Goal: Information Seeking & Learning: Check status

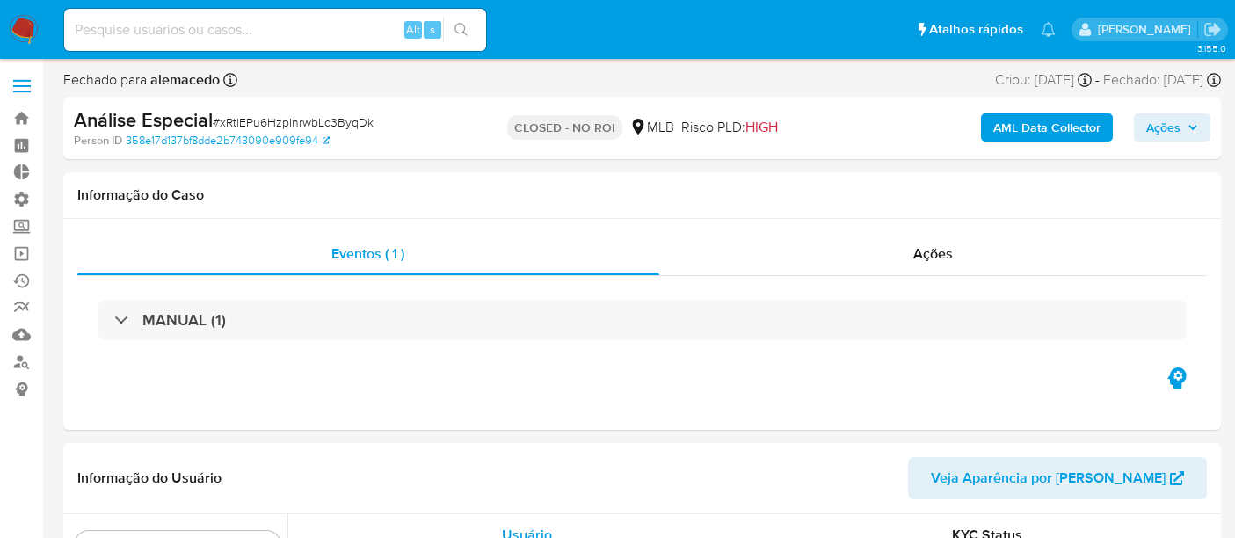
select select "10"
click at [113, 31] on input at bounding box center [275, 29] width 422 height 23
paste input "1900415919"
type input "1900415919"
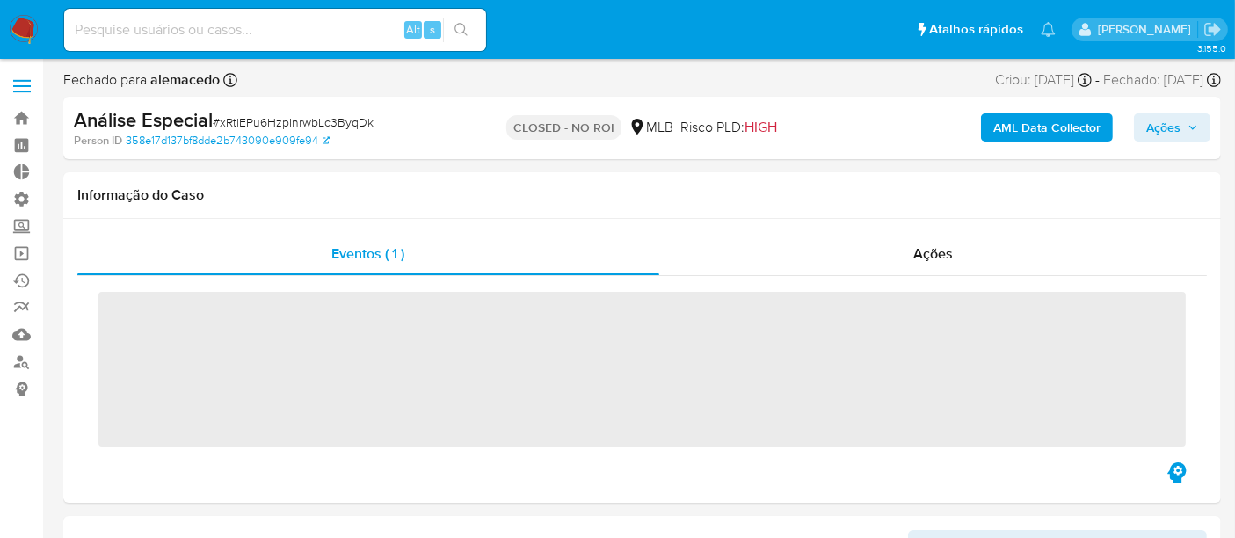
scroll to position [784, 0]
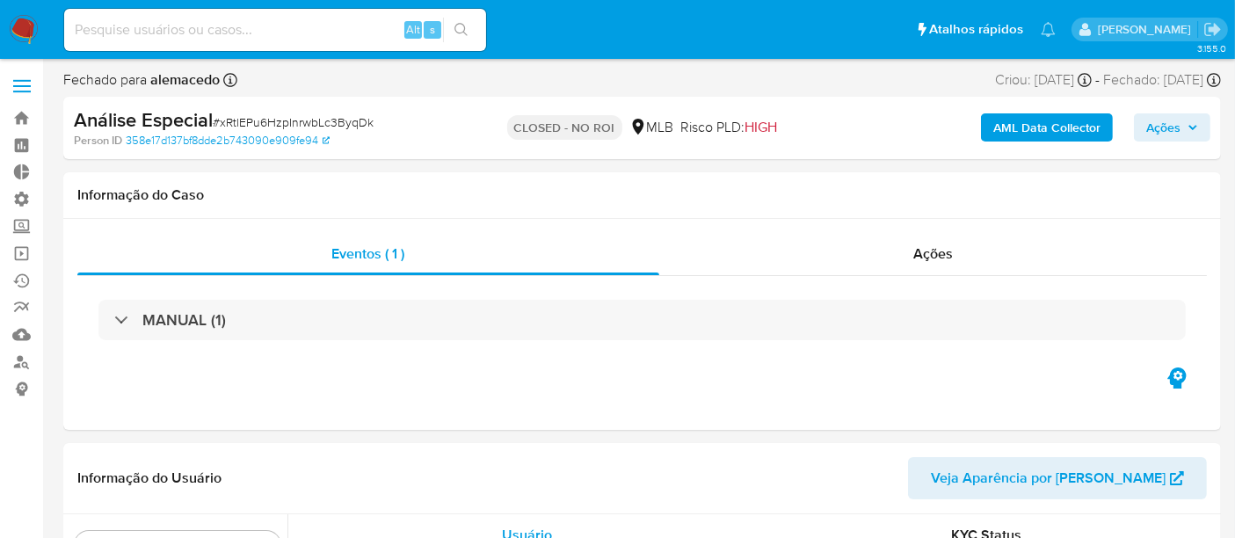
select select "10"
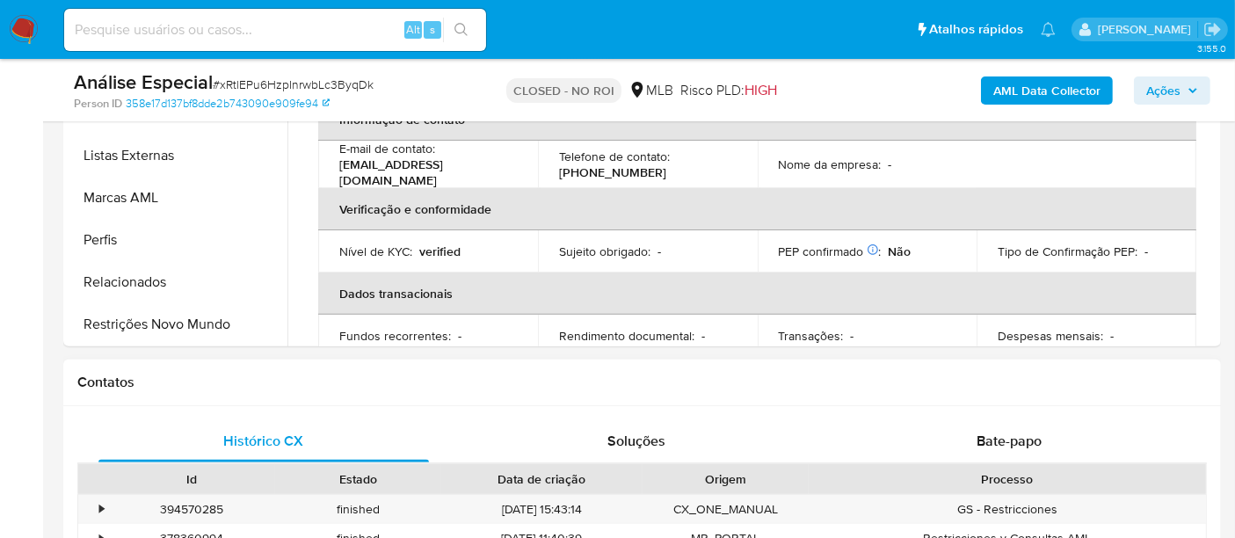
scroll to position [585, 0]
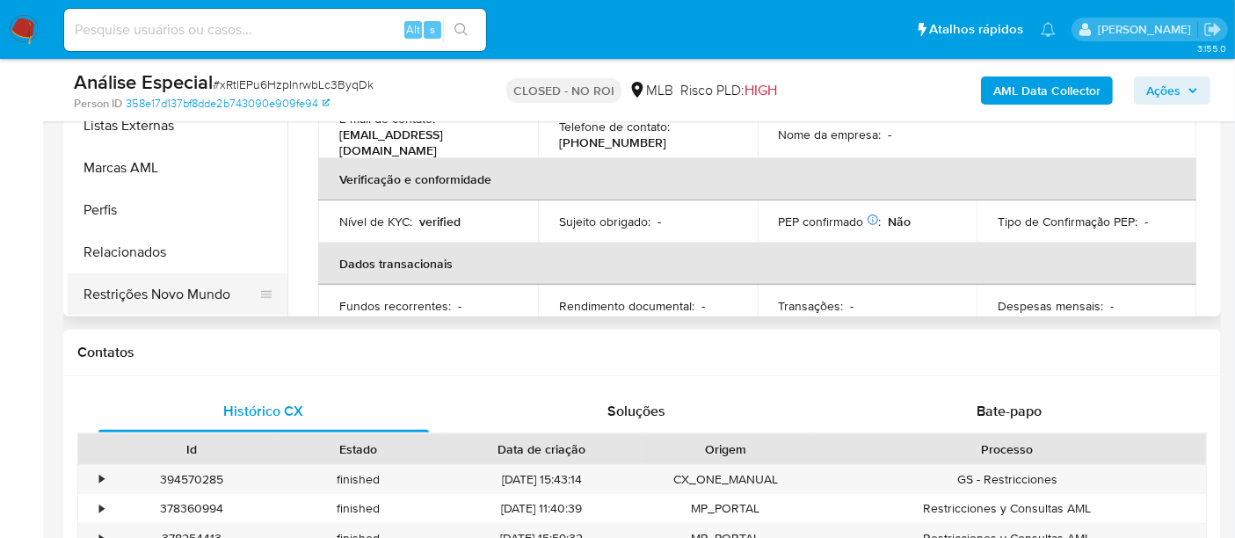
click at [163, 303] on button "Restrições Novo Mundo" at bounding box center [171, 294] width 206 height 42
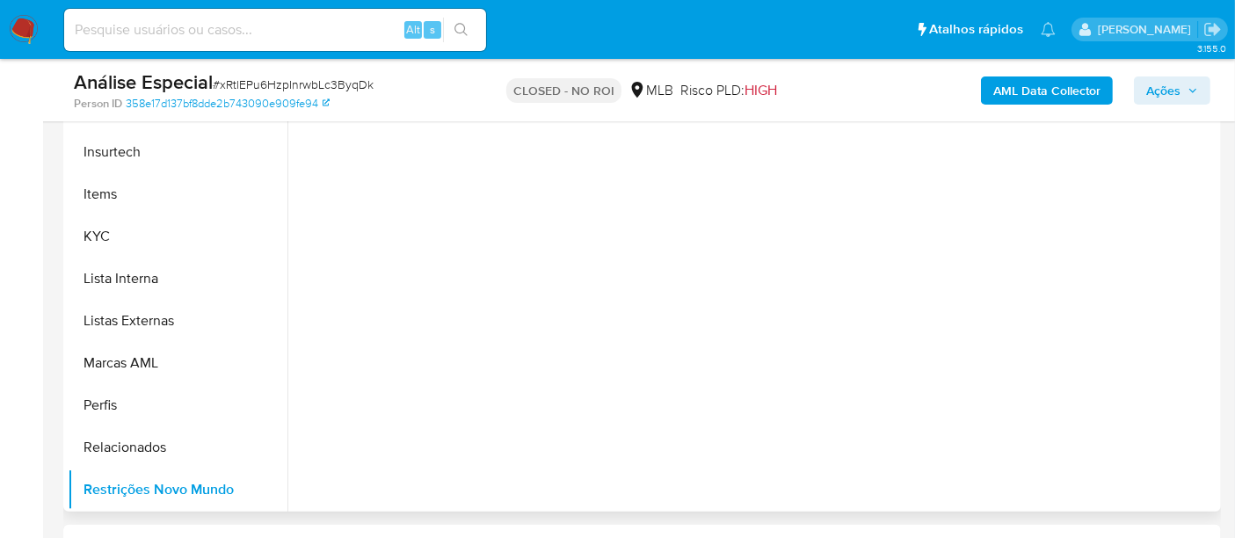
scroll to position [293, 0]
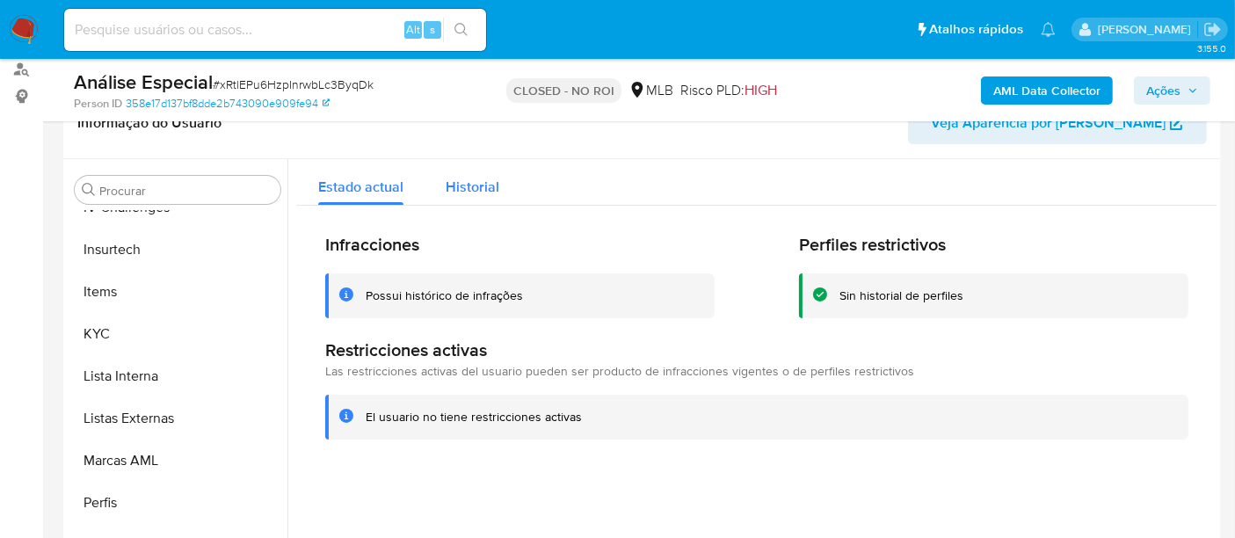
click at [476, 187] on span "Historial" at bounding box center [473, 187] width 54 height 20
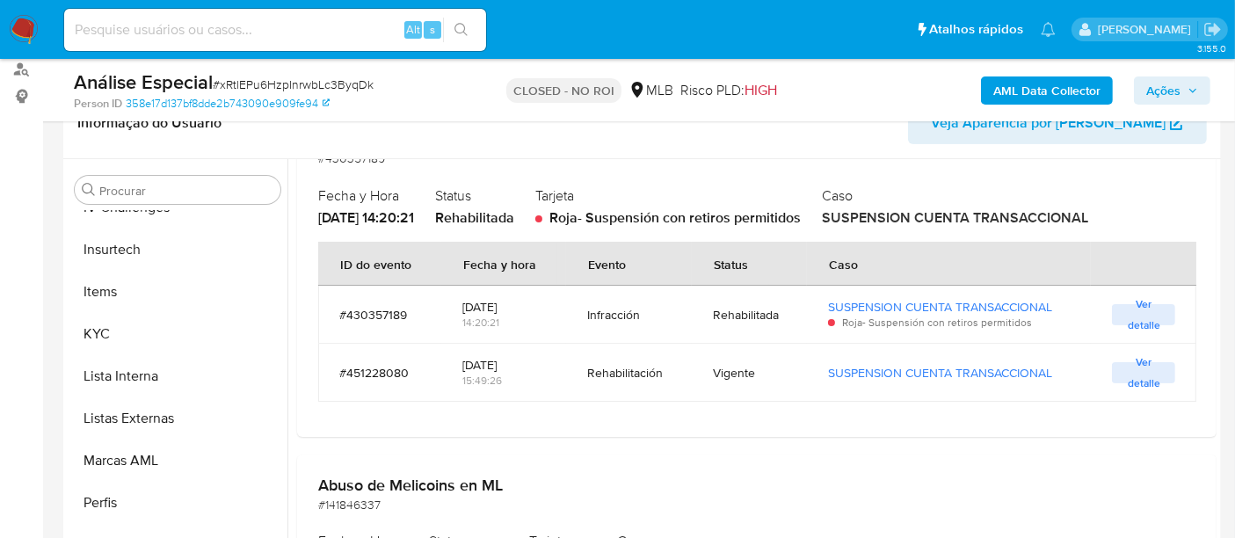
scroll to position [0, 0]
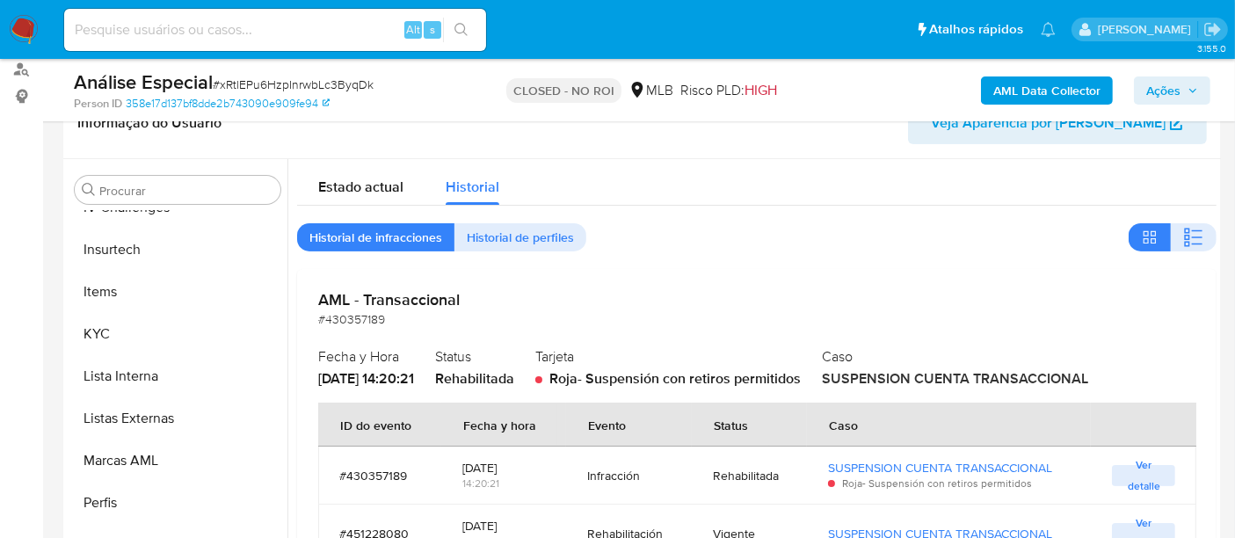
click at [178, 24] on input at bounding box center [275, 29] width 422 height 23
paste input "1900415919"
type input "1900415919"
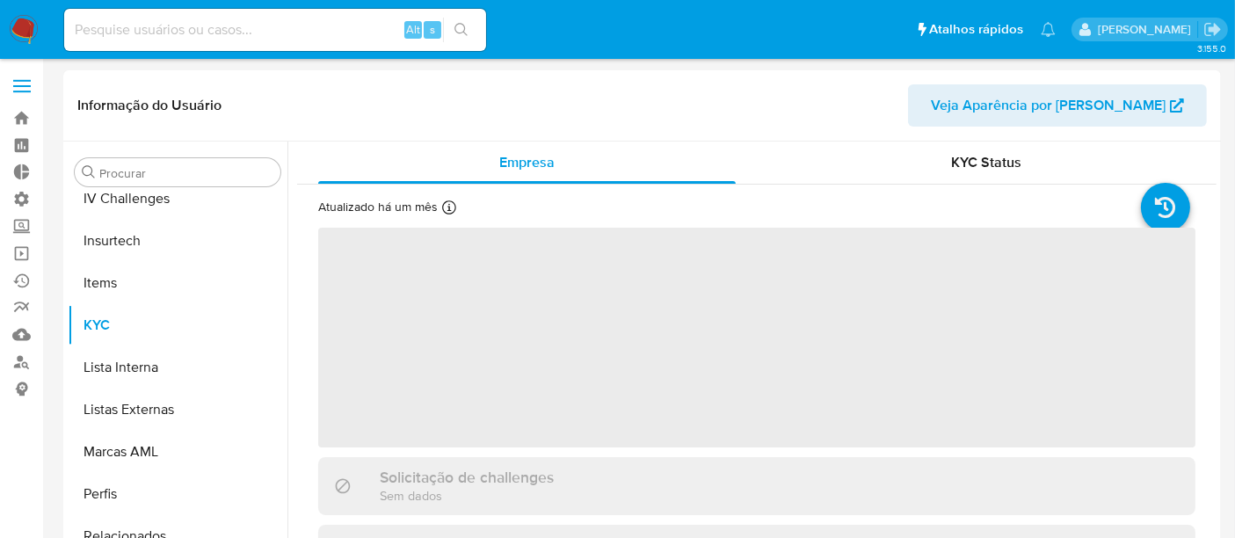
scroll to position [784, 0]
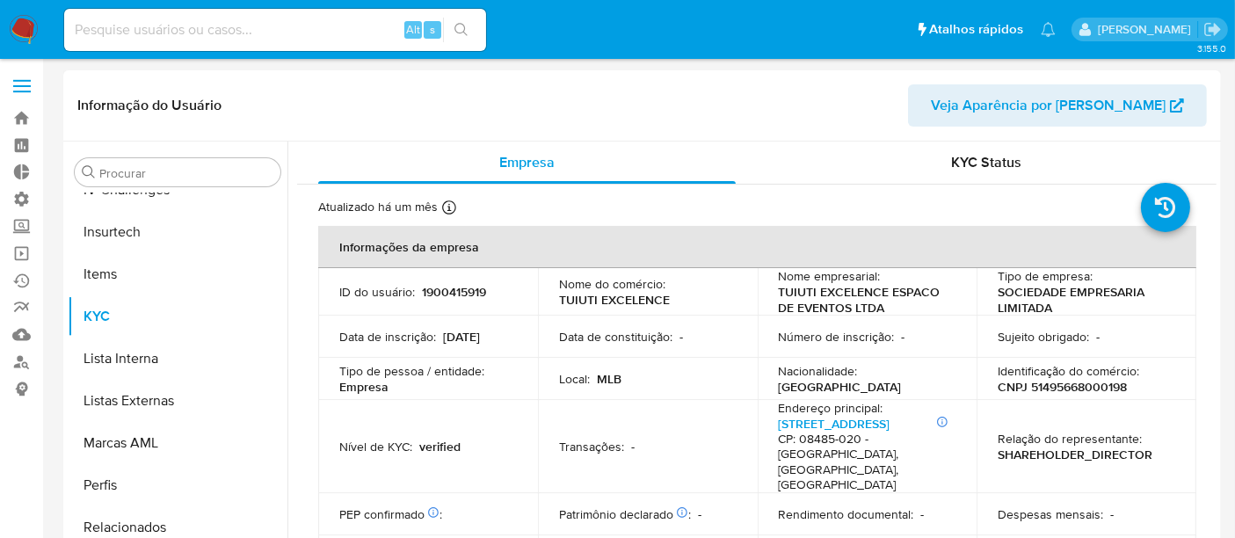
select select "10"
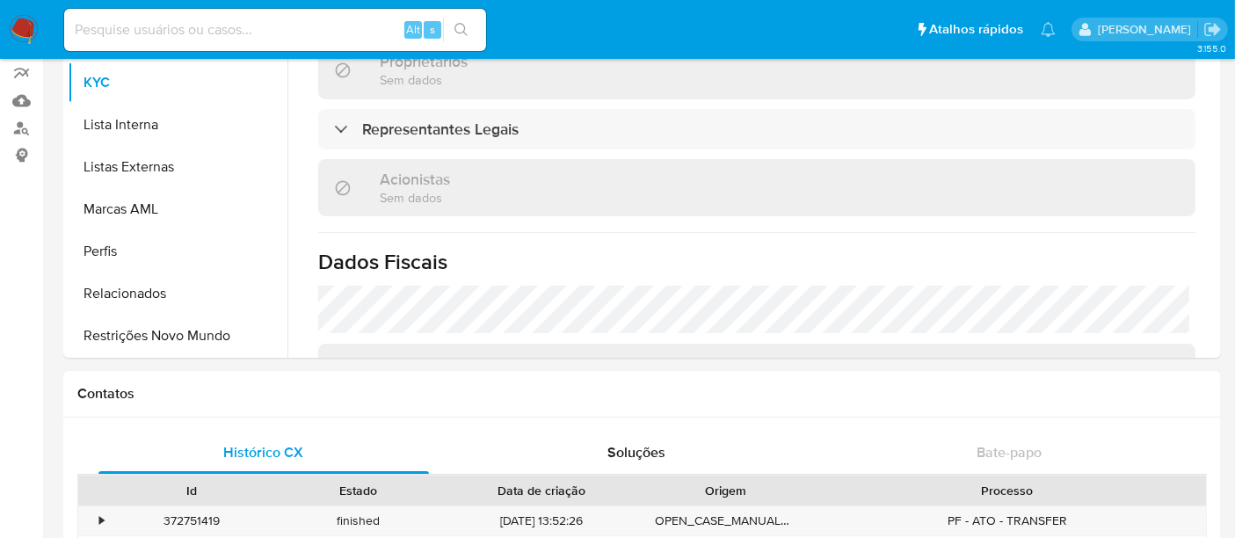
scroll to position [237, 0]
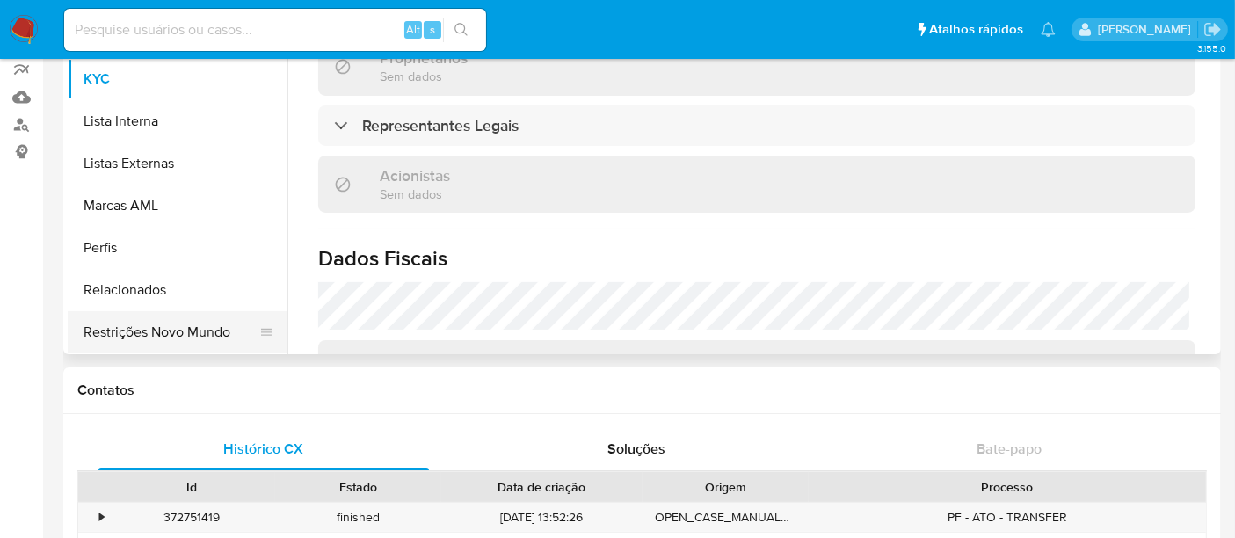
click at [141, 330] on button "Restrições Novo Mundo" at bounding box center [171, 332] width 206 height 42
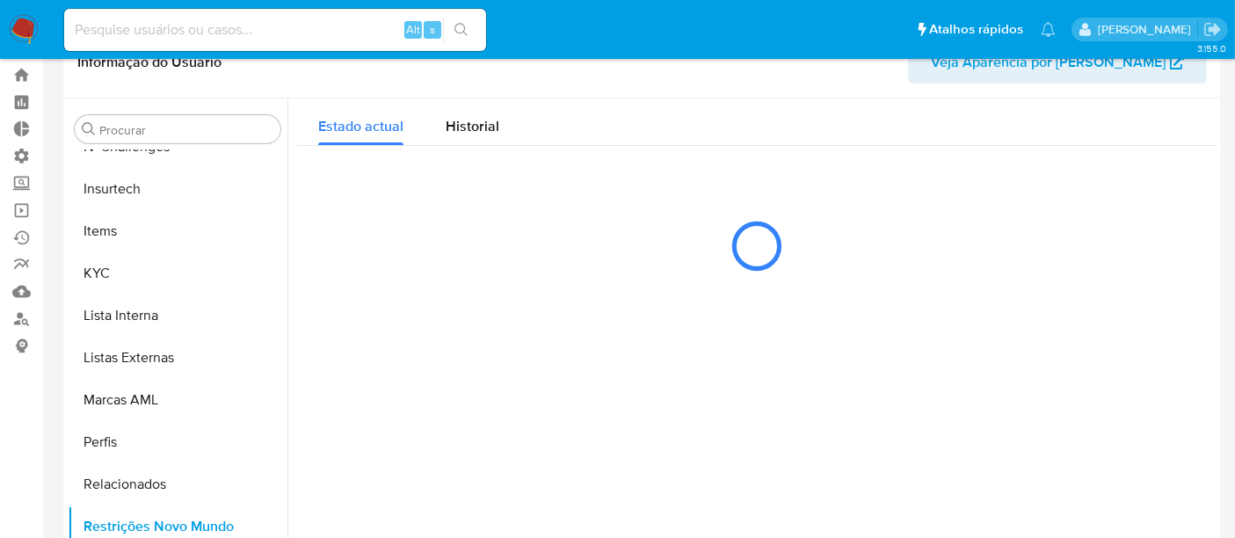
scroll to position [42, 0]
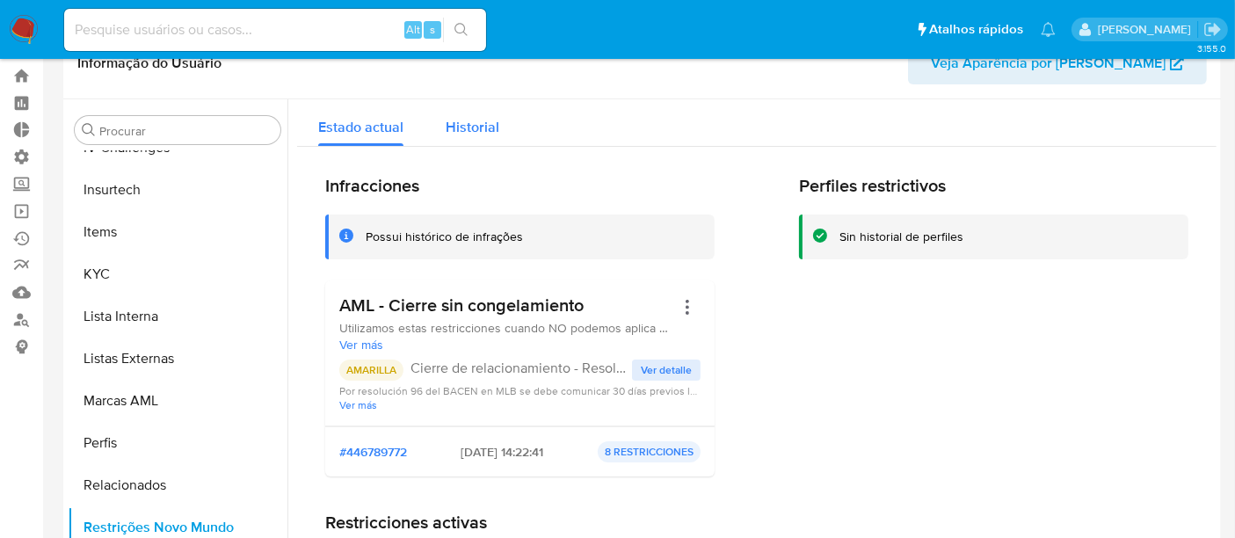
click at [460, 133] on span "Historial" at bounding box center [473, 127] width 54 height 20
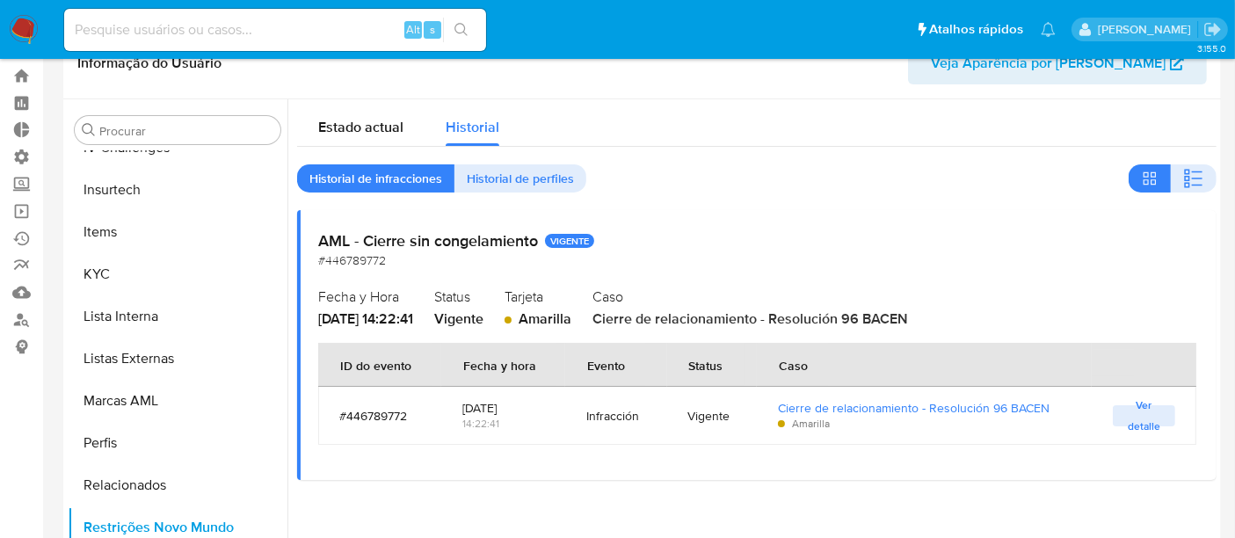
scroll to position [140, 0]
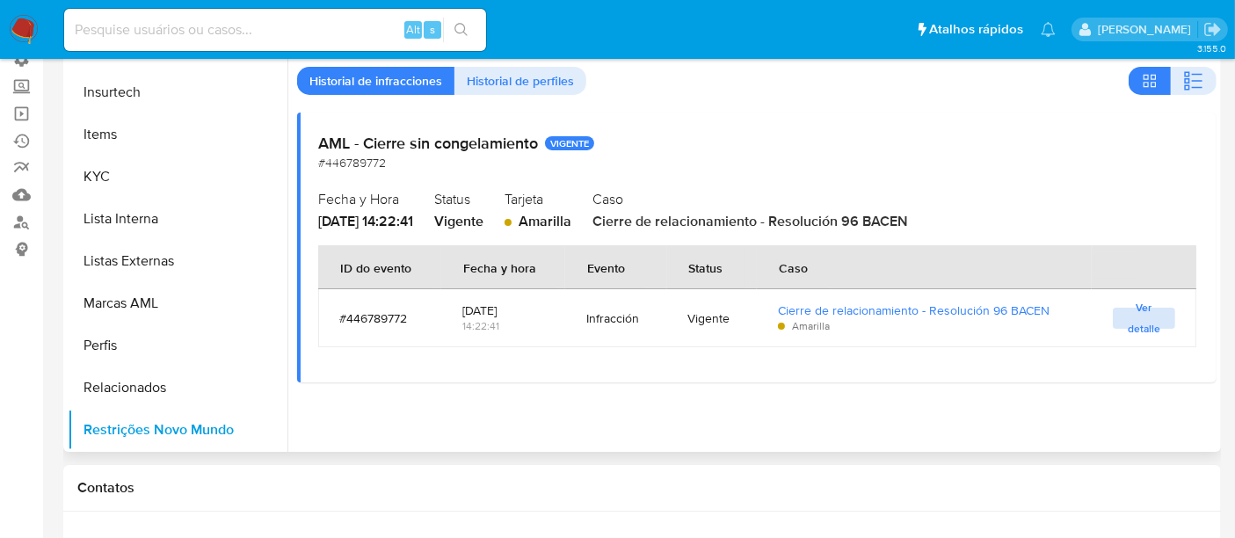
click at [1130, 317] on span "Ver detalle" at bounding box center [1143, 318] width 45 height 18
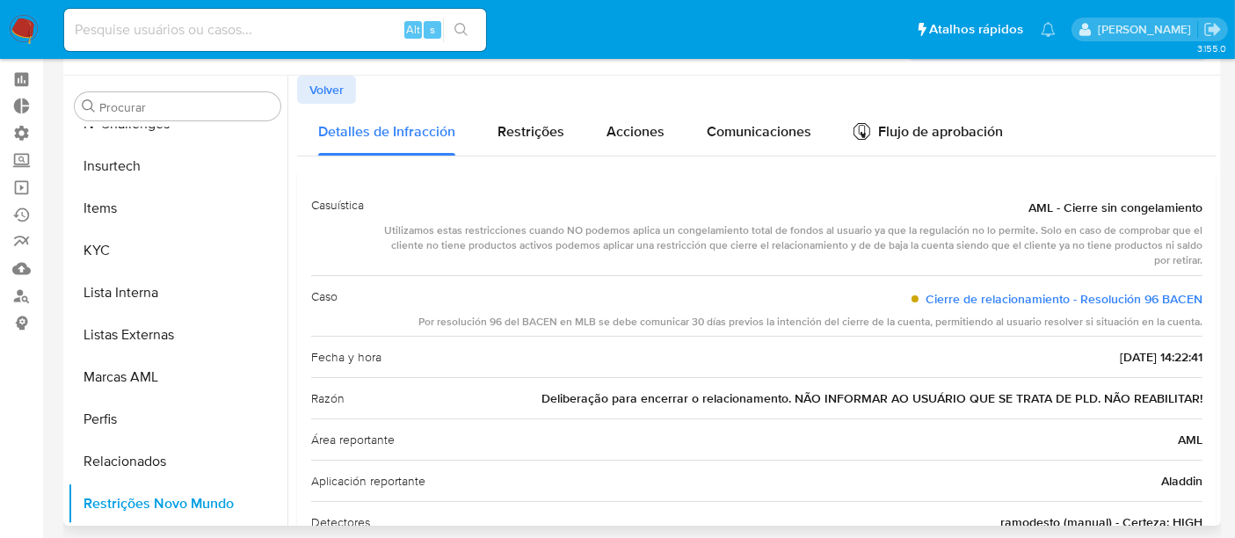
scroll to position [0, 0]
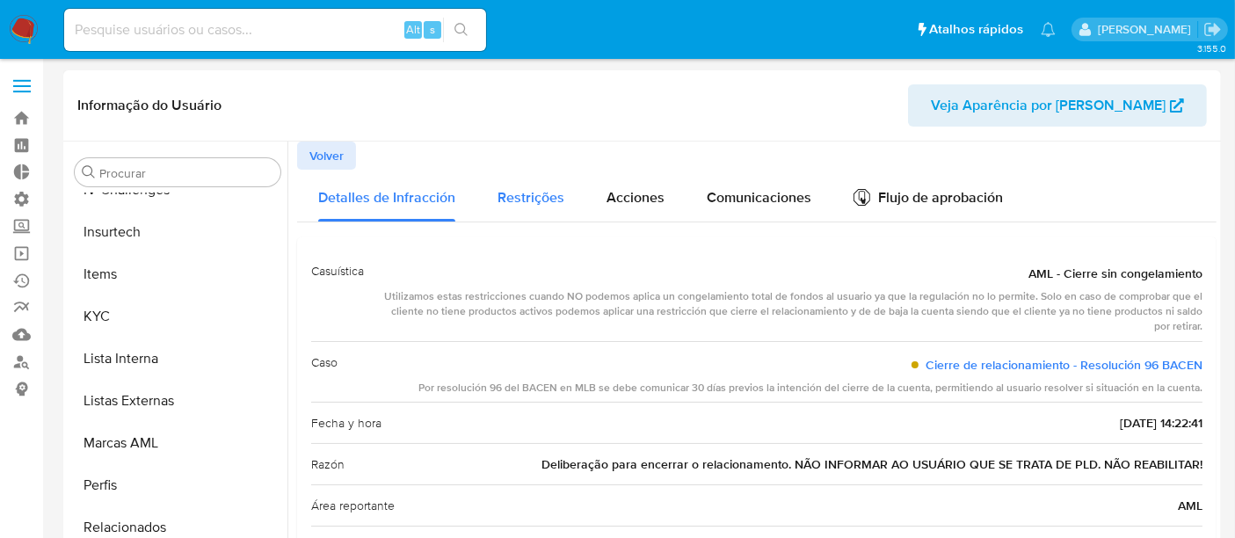
click at [527, 200] on span "Restrições" at bounding box center [530, 197] width 67 height 20
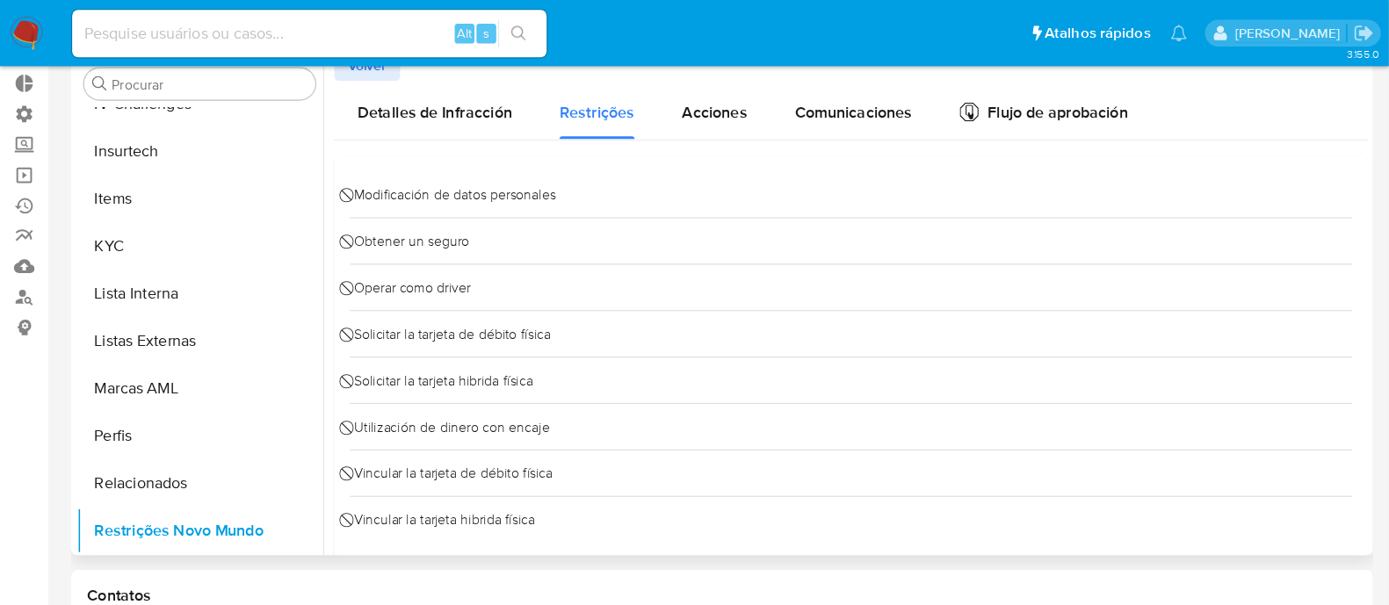
scroll to position [784, 0]
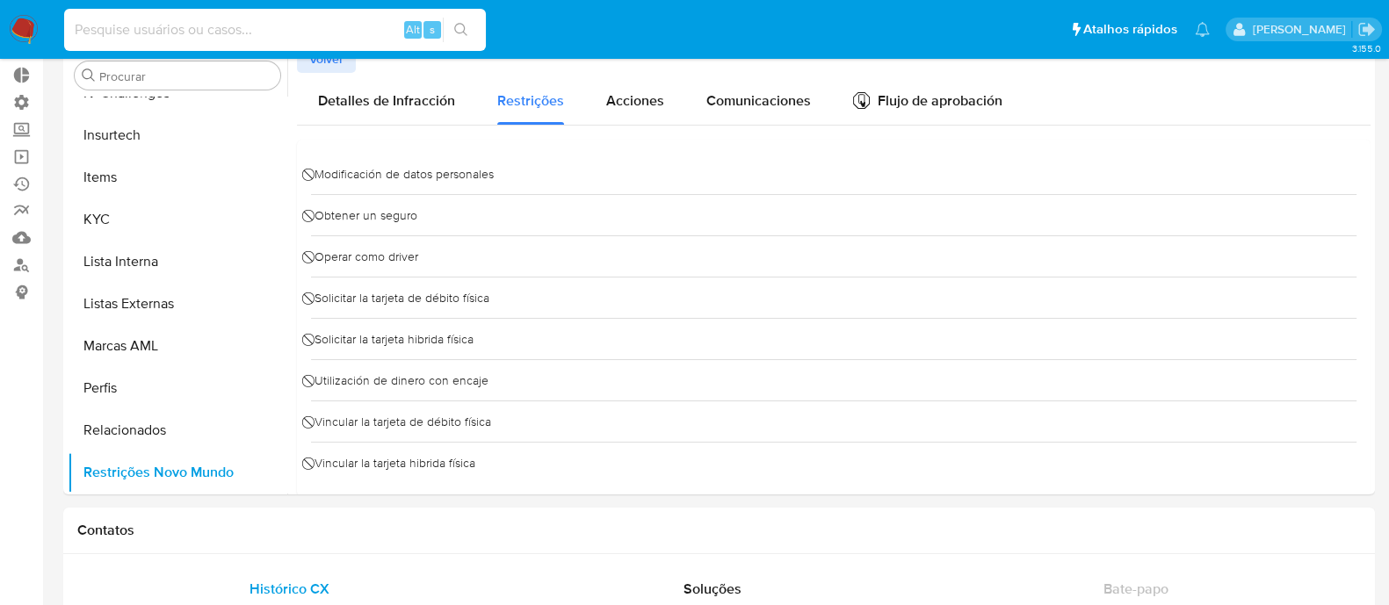
click at [105, 30] on input at bounding box center [275, 29] width 422 height 23
paste input "6DLisHPKtBn48vhdZfHBShPG"
type input "6DLisHPKtBn48vhdZfHBShPG"
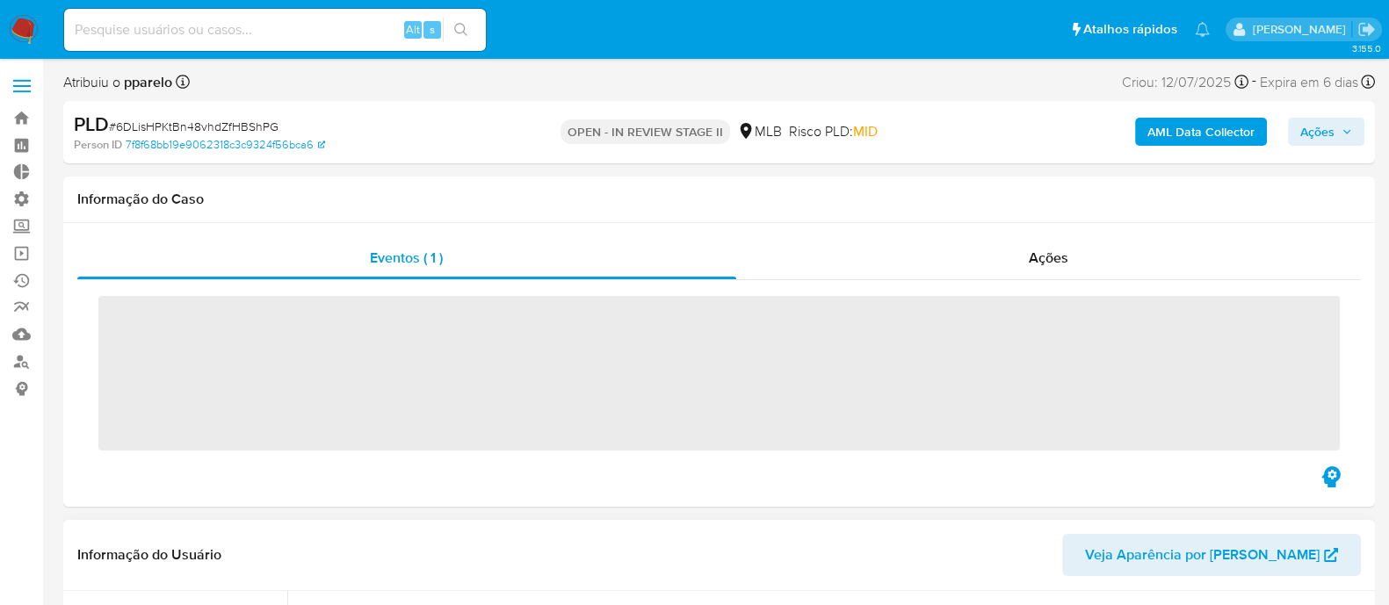
scroll to position [785, 0]
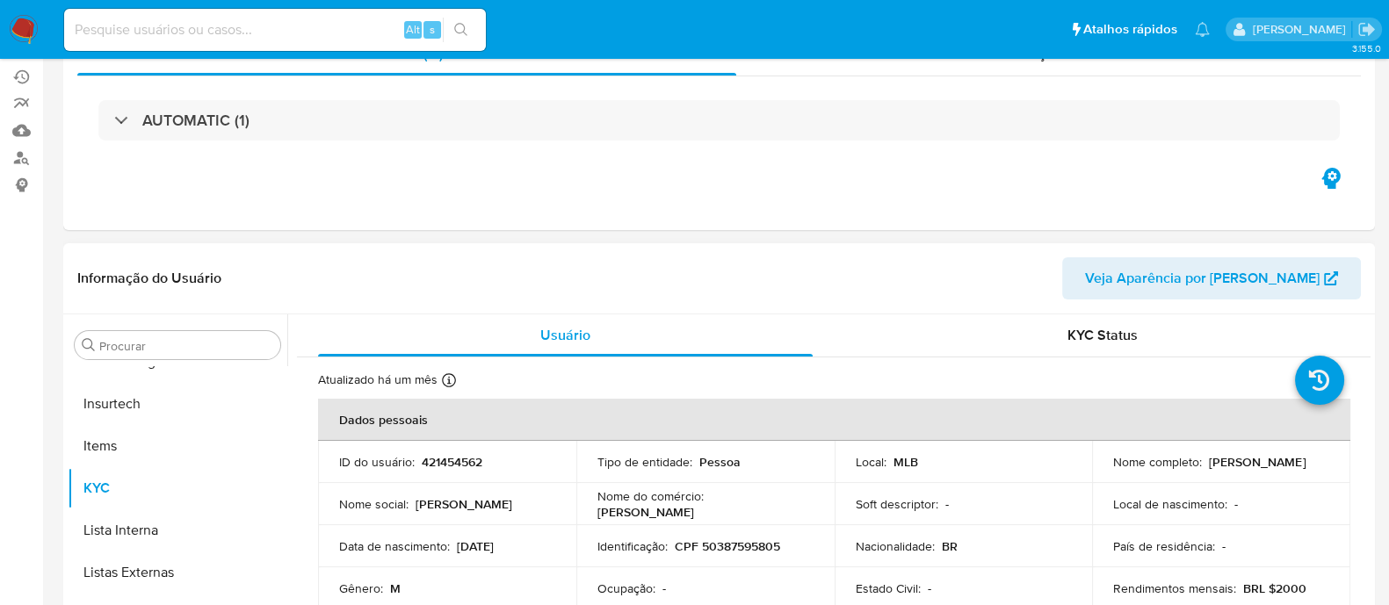
select select "10"
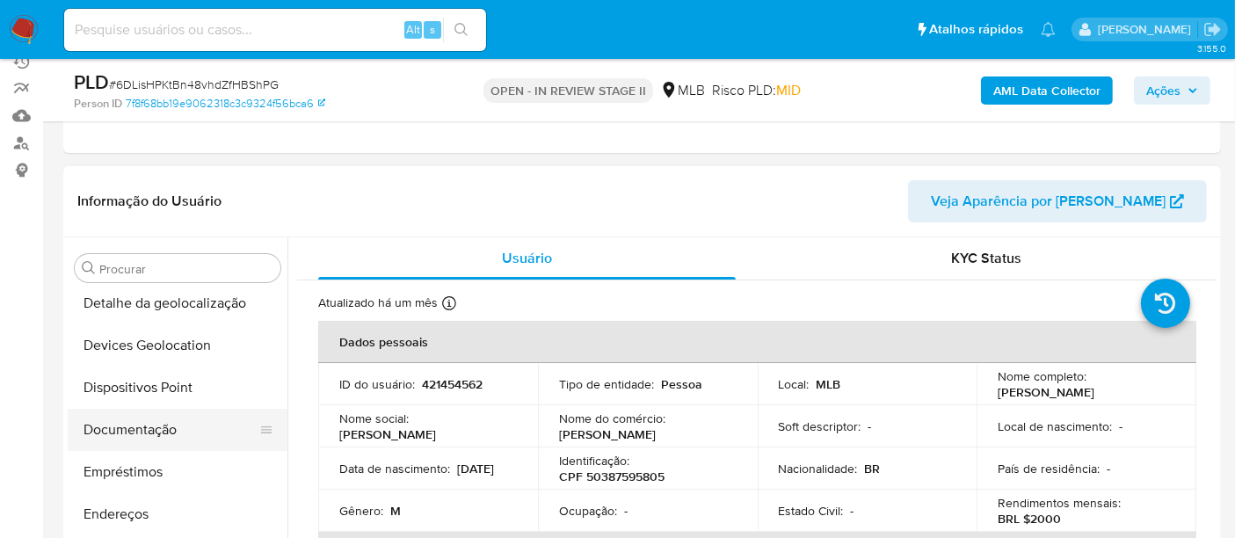
scroll to position [163, 0]
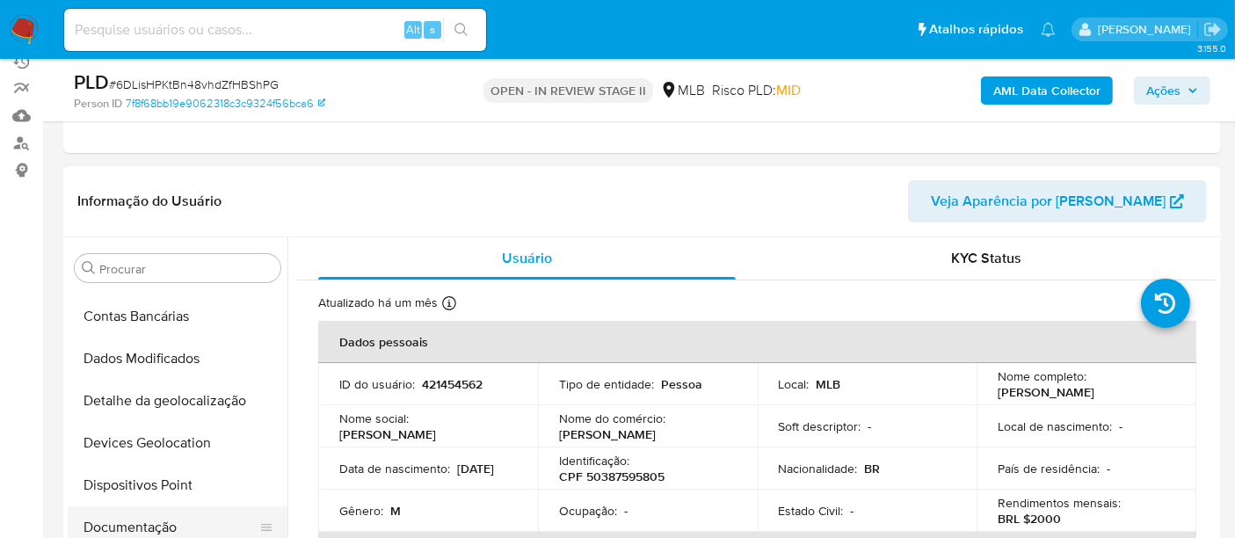
click at [134, 523] on button "Documentação" at bounding box center [171, 527] width 206 height 42
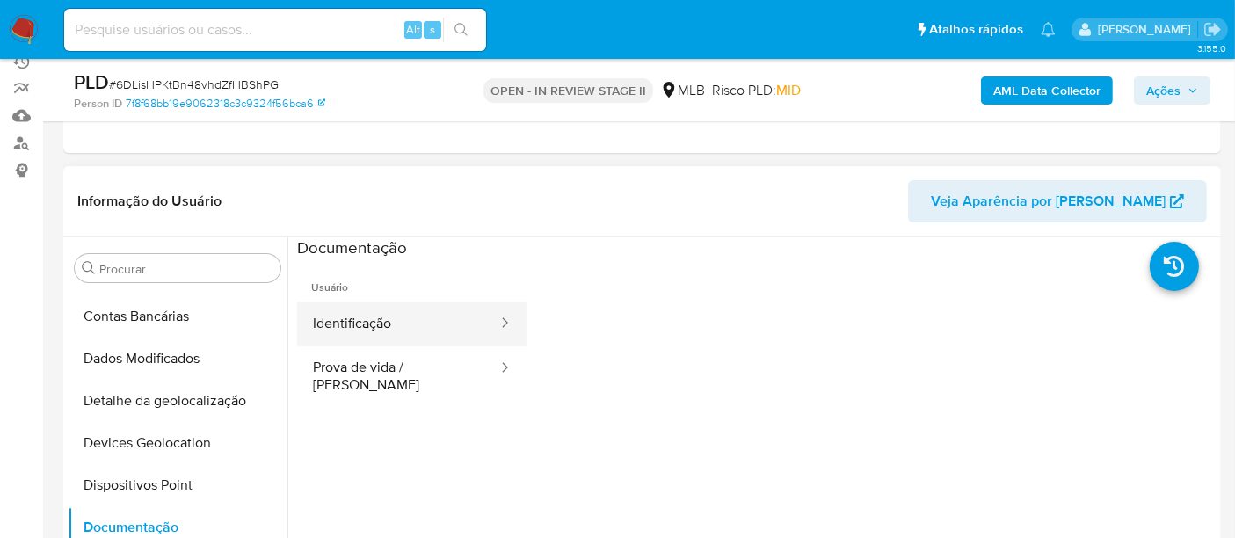
click at [390, 335] on button "Identificação" at bounding box center [398, 323] width 202 height 45
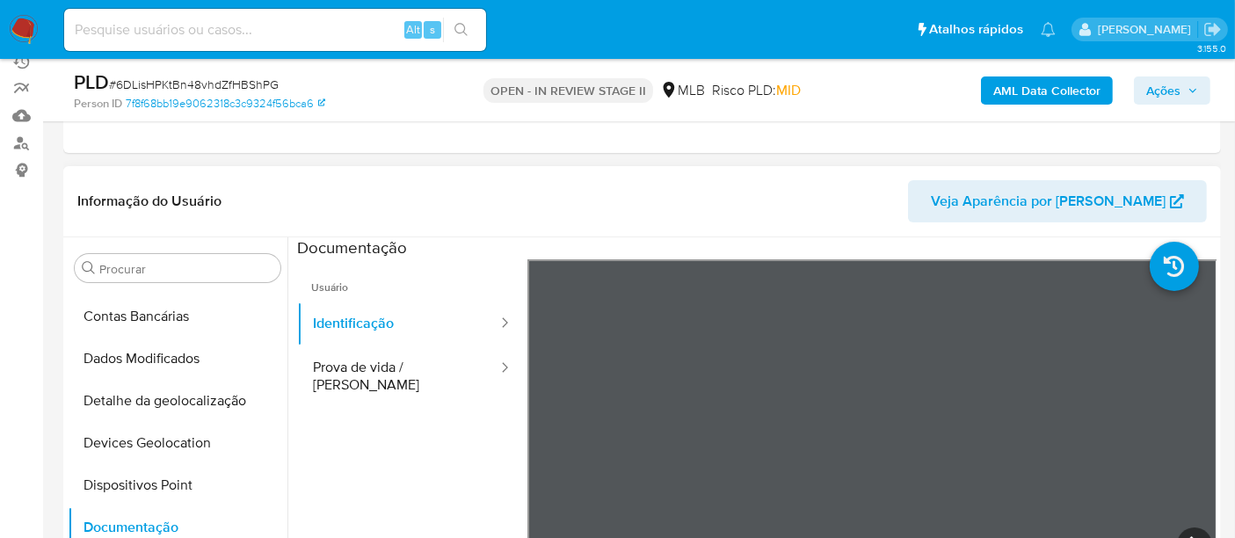
scroll to position [0, 0]
click at [347, 375] on button "Prova de vida / [PERSON_NAME]" at bounding box center [398, 376] width 202 height 60
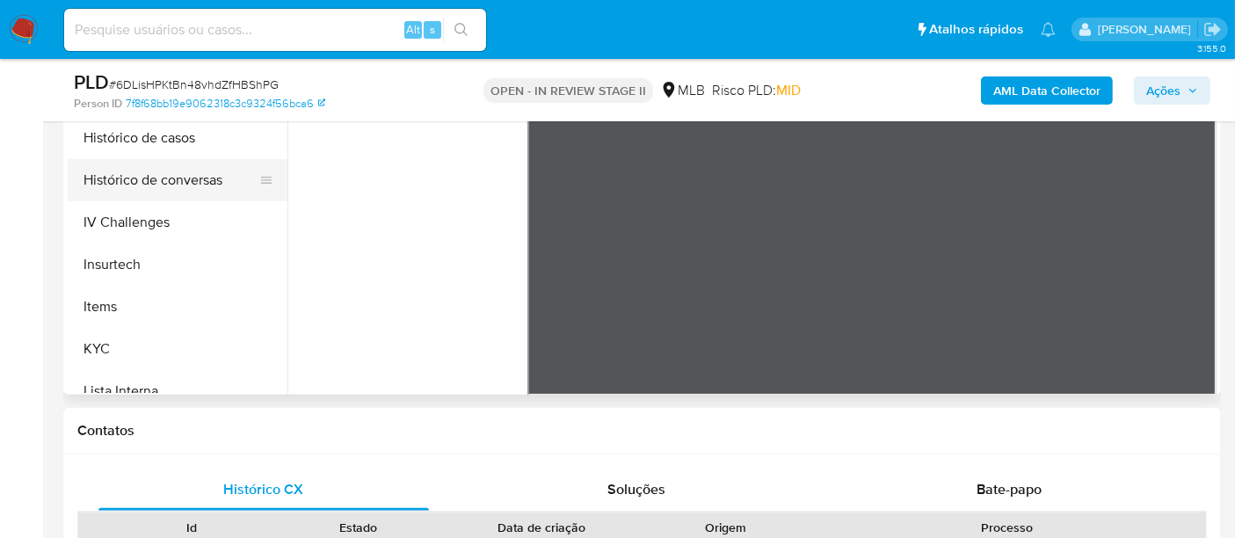
scroll to position [585, 0]
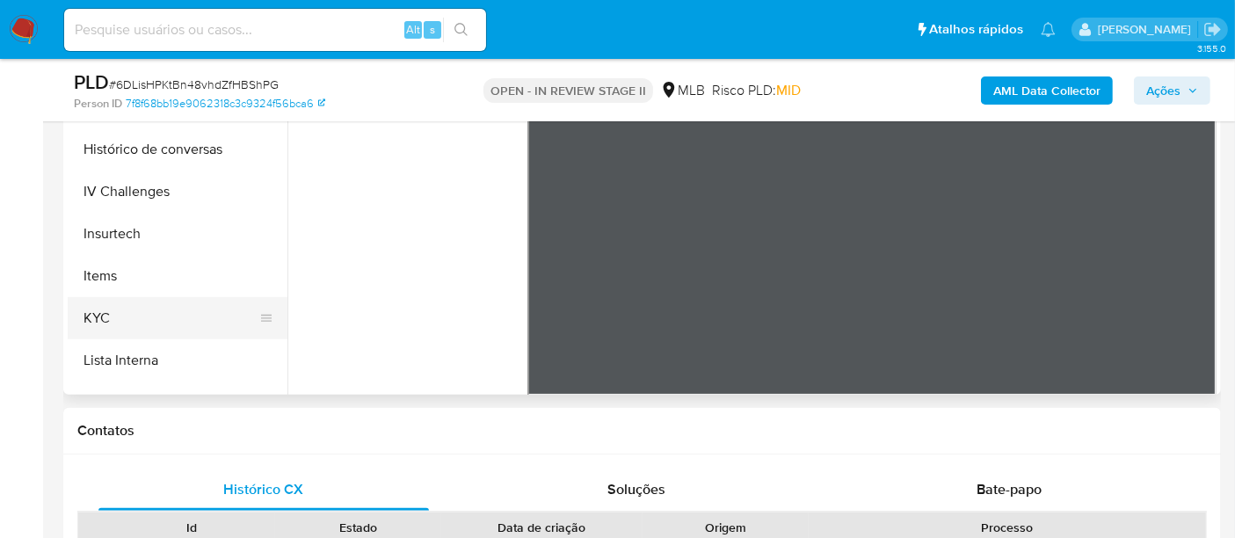
click at [130, 316] on button "KYC" at bounding box center [171, 318] width 206 height 42
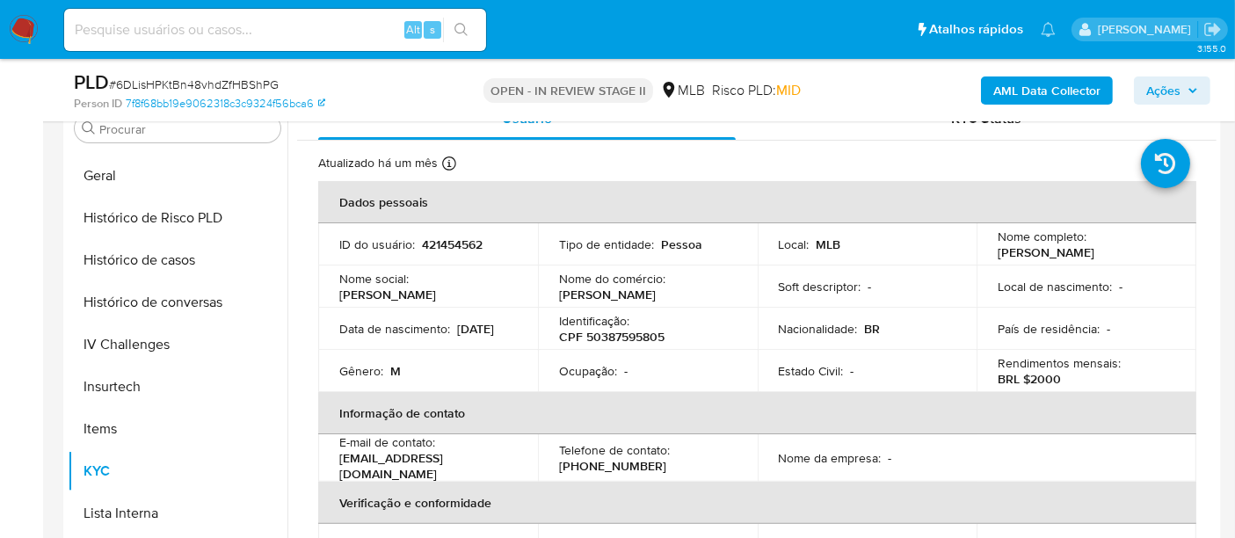
scroll to position [316, 0]
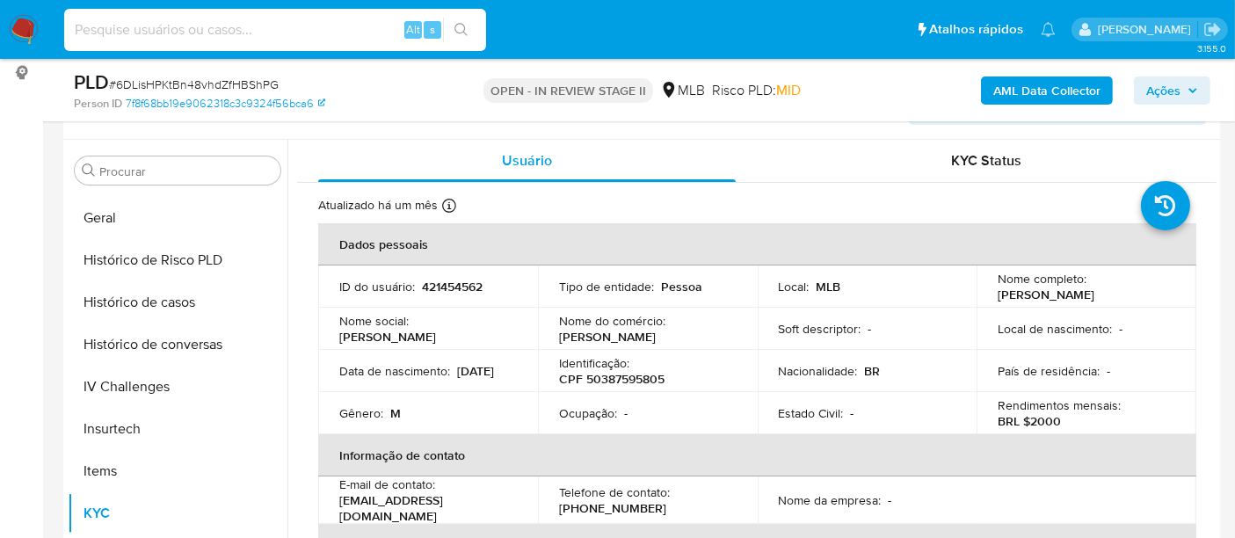
click at [134, 36] on input at bounding box center [275, 29] width 422 height 23
paste input "dPdBhhCTIekLdWl982j3BD6Z"
type input "dPdBhhCTIekLdWl982j3BD6Z"
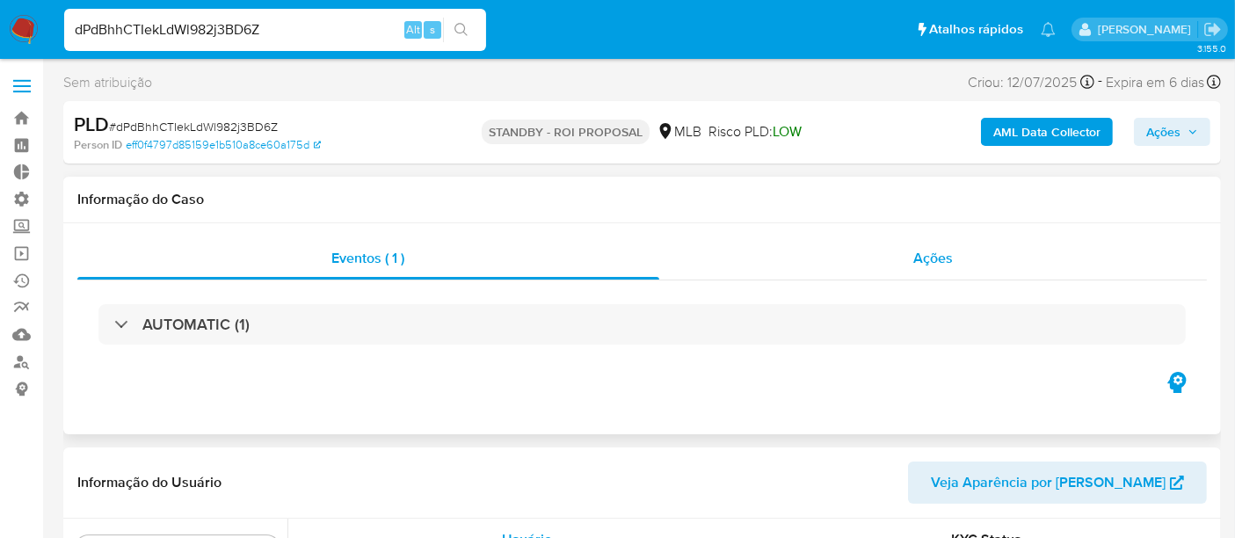
scroll to position [784, 0]
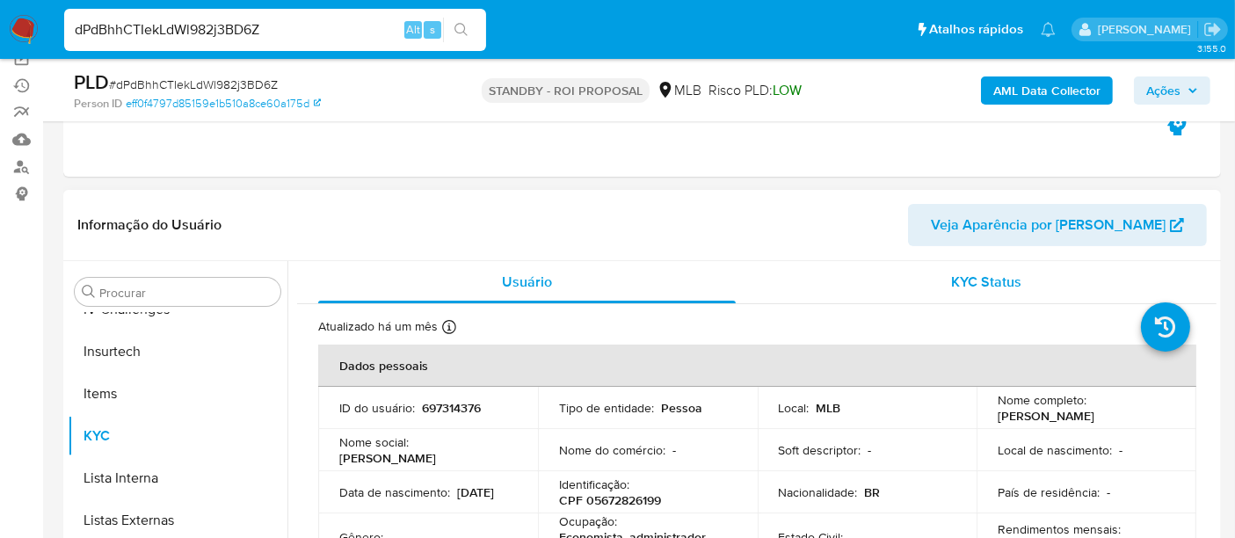
select select "10"
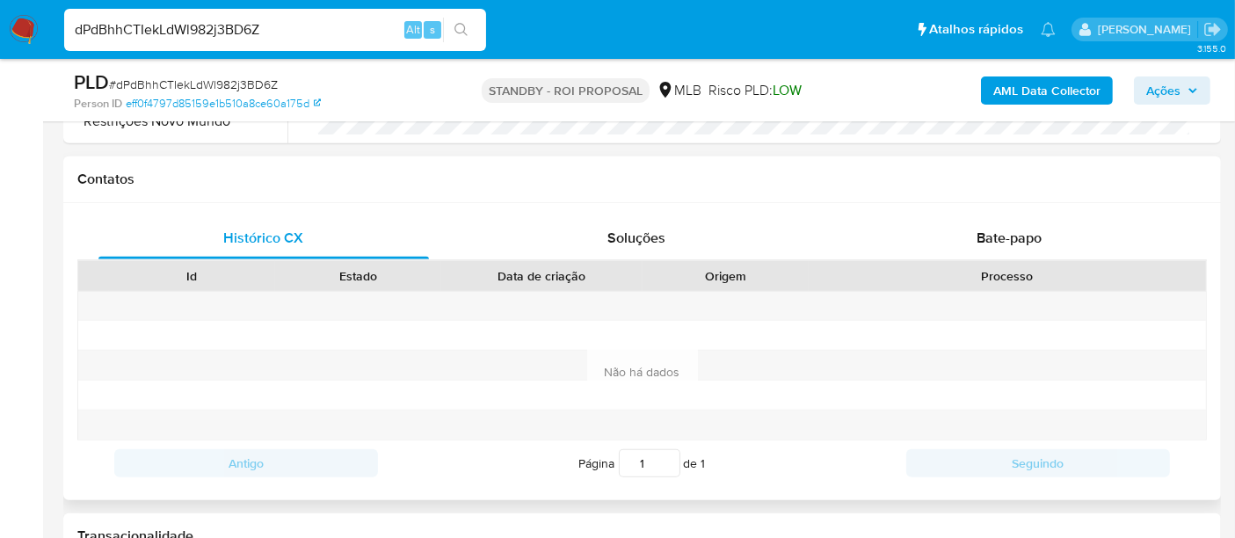
scroll to position [780, 0]
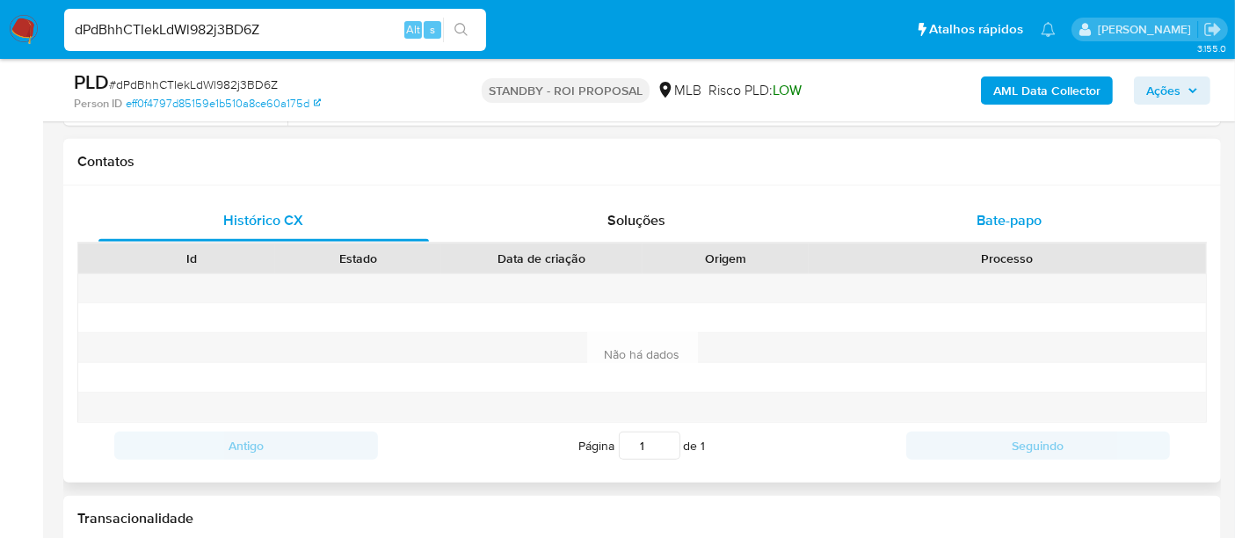
click at [1001, 215] on span "Bate-papo" at bounding box center [1008, 220] width 65 height 20
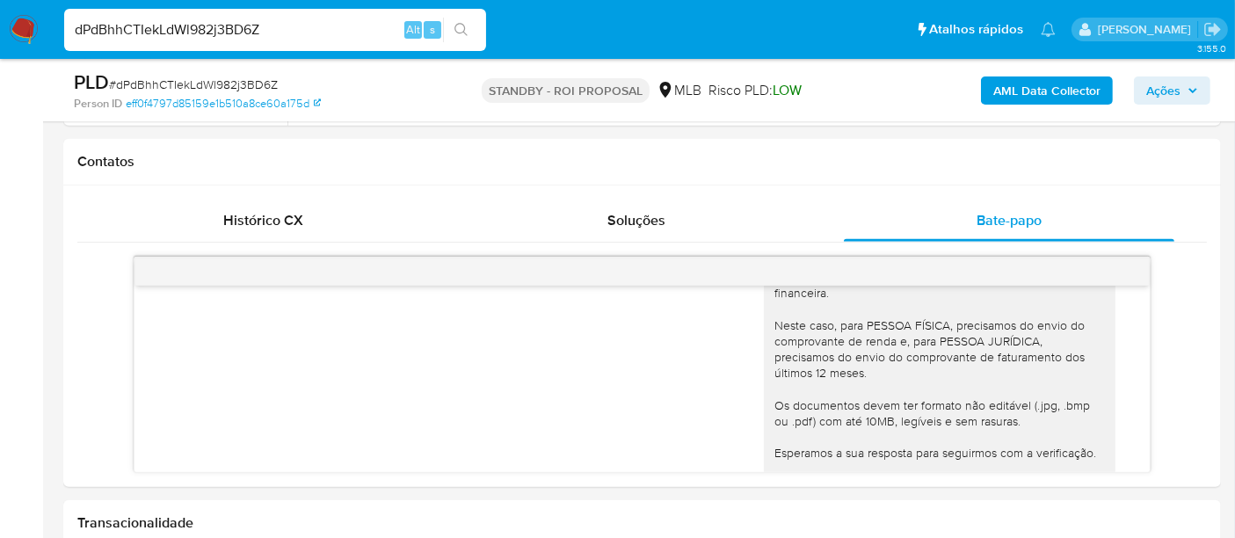
scroll to position [198, 0]
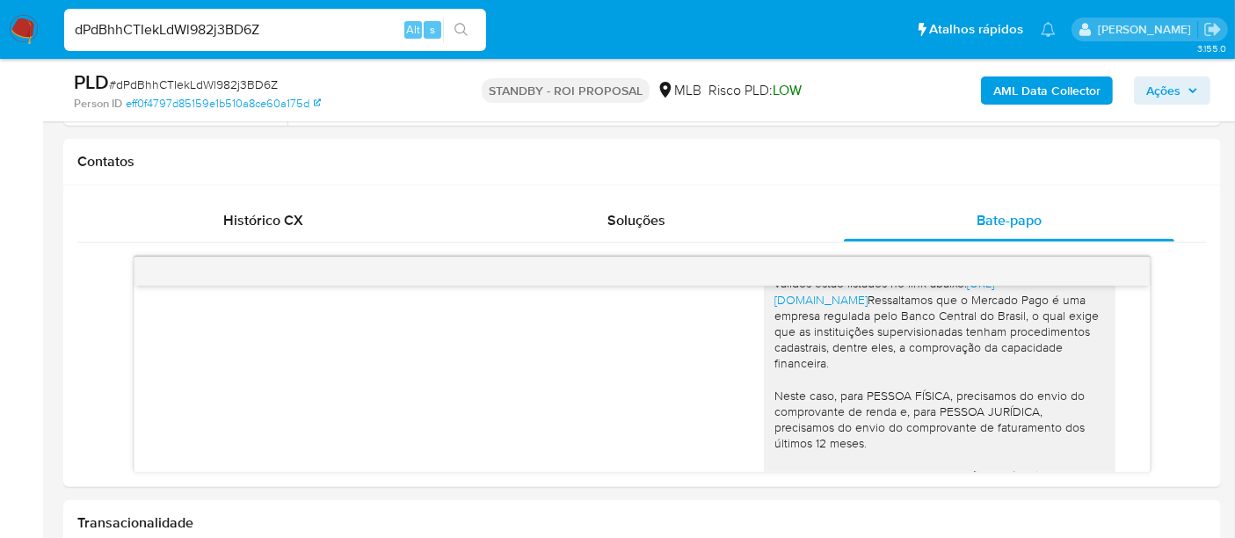
drag, startPoint x: 275, startPoint y: 31, endPoint x: 46, endPoint y: 33, distance: 229.4
click at [46, 33] on nav "Pausado Ver notificaciones dPdBhhCTIekLdWl982j3BD6Z Alt s Atalhos rápidos Presi…" at bounding box center [617, 29] width 1235 height 59
paste input "6DLisHPKtBn48vhdZfHBShPG"
type input "6DLisHPKtBn48vhdZfHBShPG"
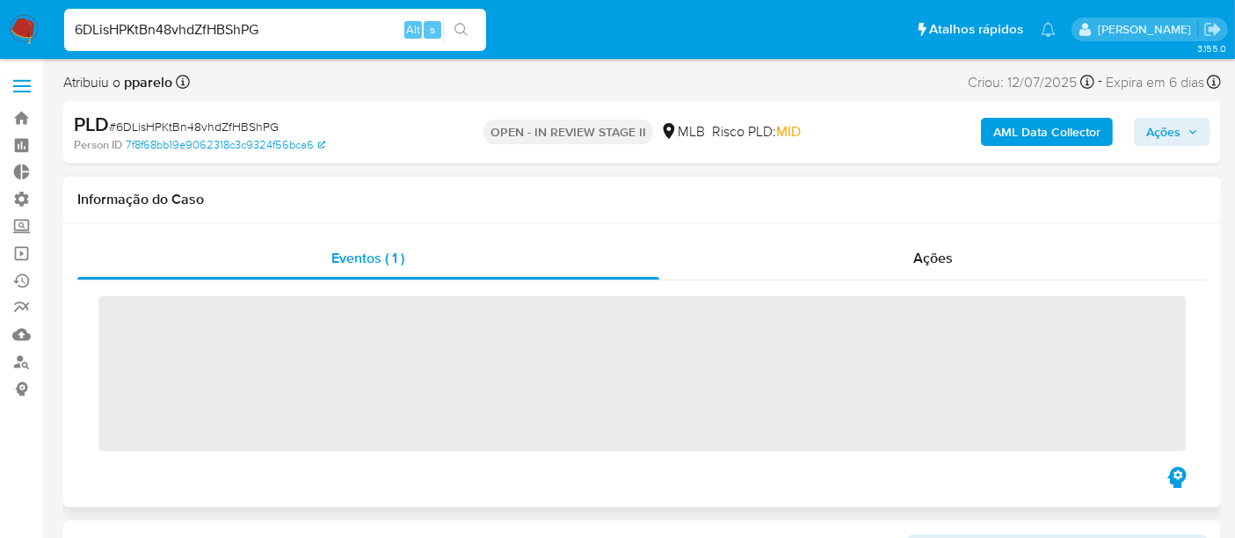
scroll to position [784, 0]
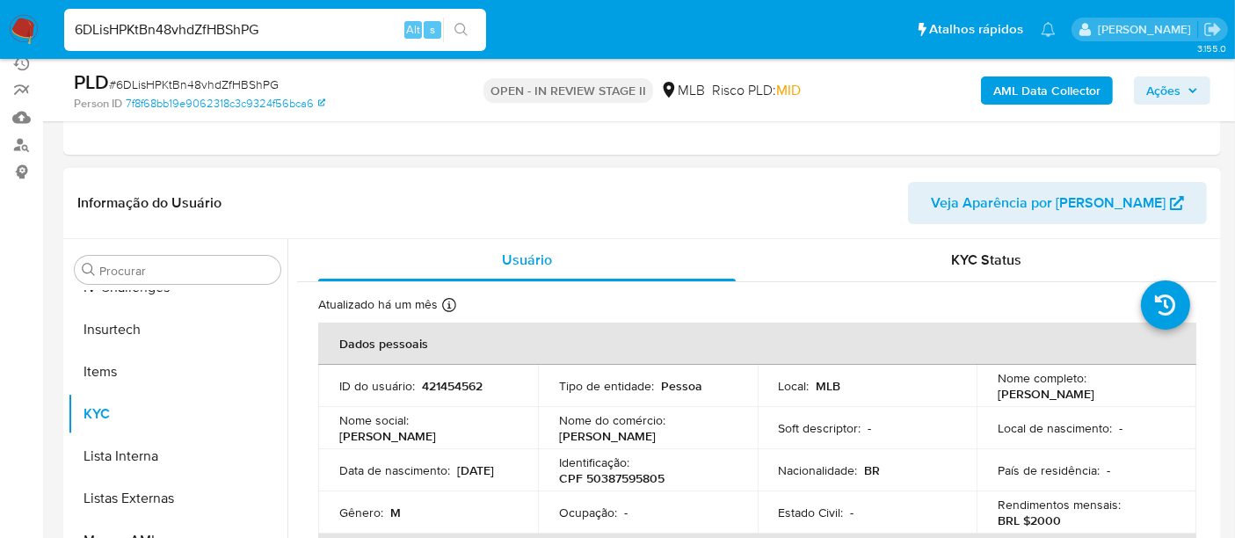
select select "10"
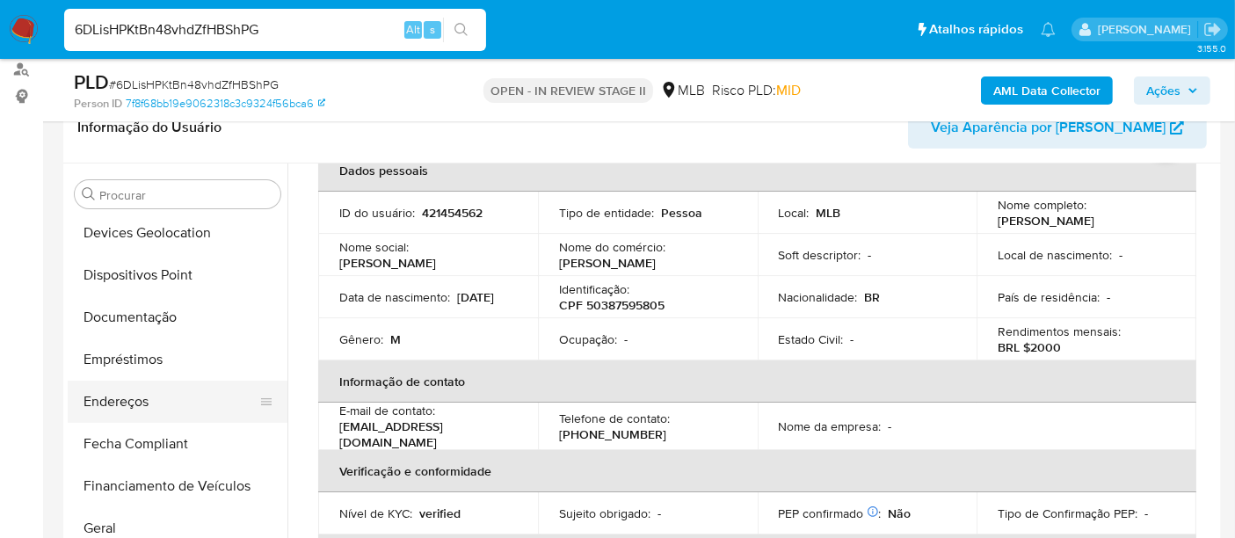
scroll to position [296, 0]
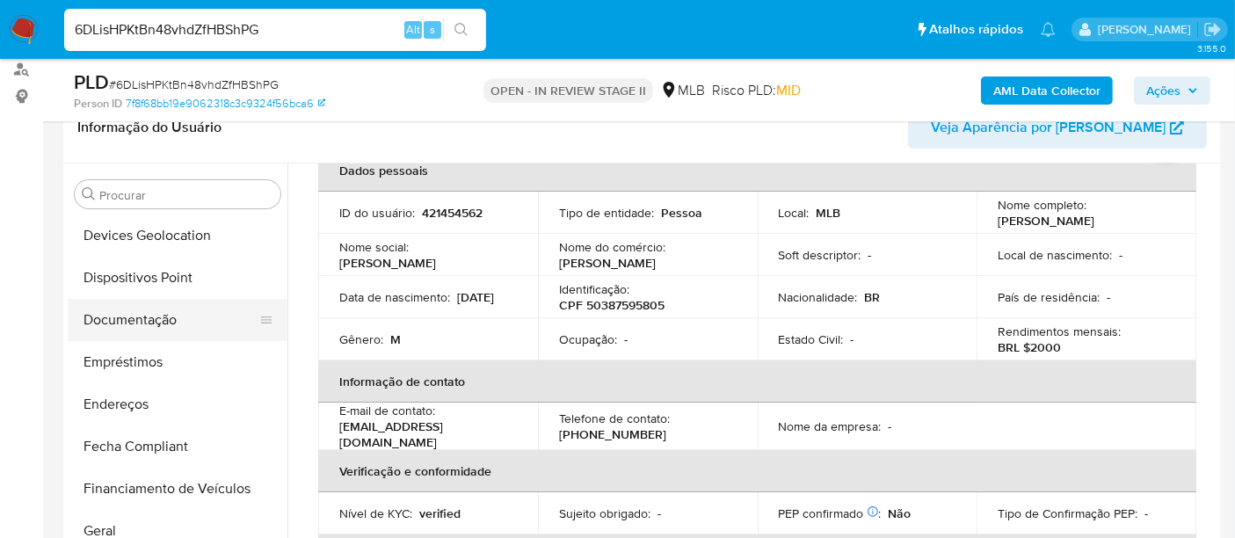
click at [124, 325] on button "Documentação" at bounding box center [171, 320] width 206 height 42
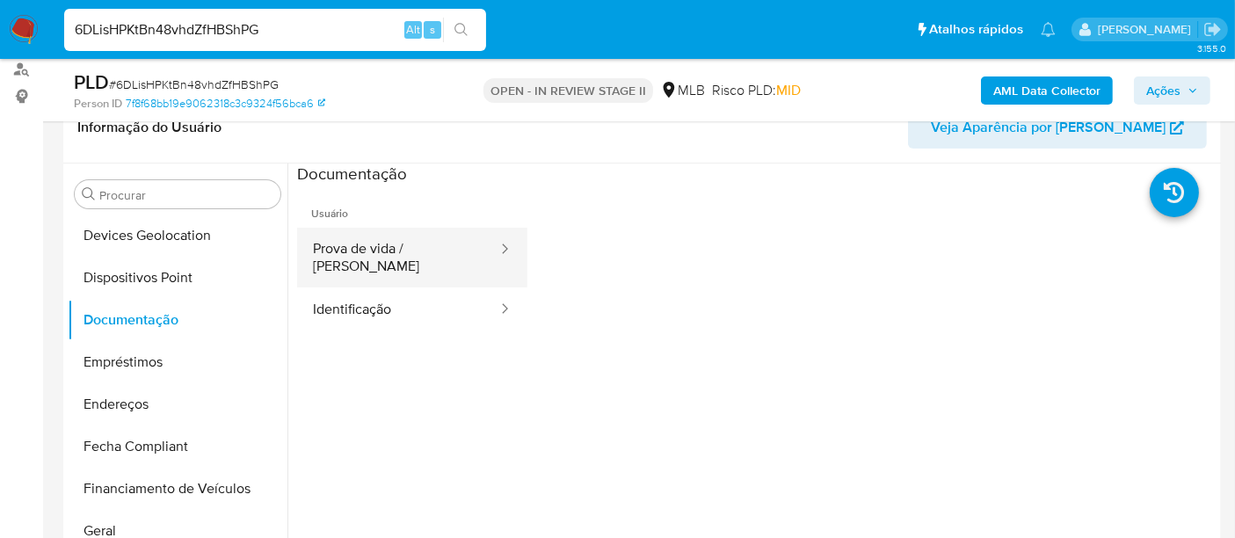
click at [382, 245] on button "Prova de vida / [PERSON_NAME]" at bounding box center [398, 258] width 202 height 60
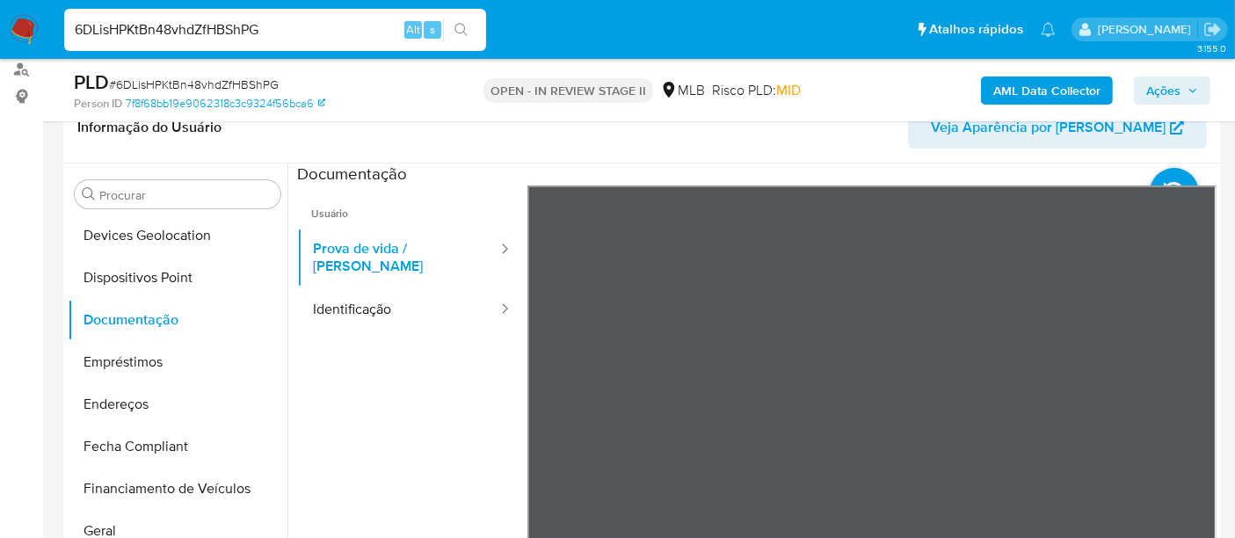
scroll to position [98, 0]
